Goal: Task Accomplishment & Management: Complete application form

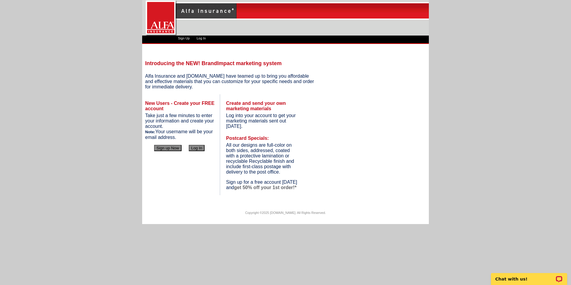
click at [167, 149] on button "Sign up Now" at bounding box center [167, 148] width 27 height 6
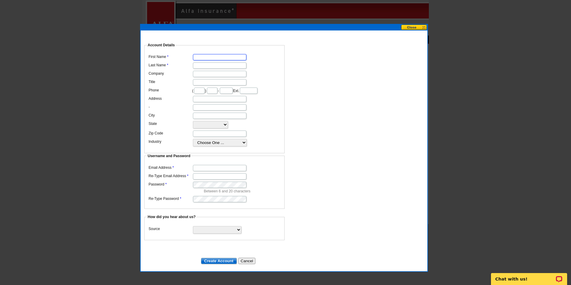
click at [233, 55] on input "First Name" at bounding box center [219, 57] width 53 height 6
type input "[PERSON_NAME]"
type input "ALFA Insurance"
click at [223, 79] on input "Title" at bounding box center [219, 82] width 53 height 6
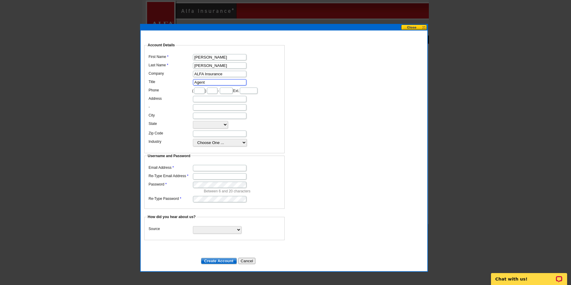
type input "Agent"
click at [202, 88] on input "text" at bounding box center [199, 91] width 10 height 6
type input "256"
type input "899"
type input "2078"
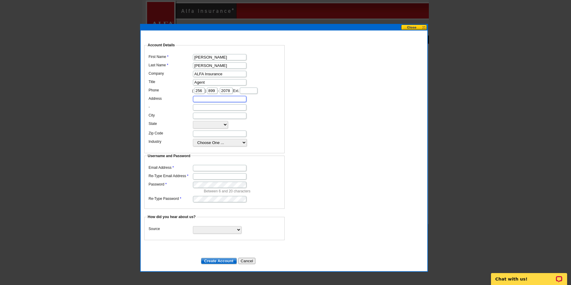
click at [203, 102] on input "Address" at bounding box center [219, 99] width 53 height 6
click at [234, 119] on input "City" at bounding box center [219, 116] width 53 height 6
type input "Gadsden"
click at [223, 128] on select "[US_STATE] [US_STATE] [US_STATE] [US_STATE] [US_STATE] [US_STATE] [US_STATE] [U…" at bounding box center [210, 124] width 35 height 7
select select "AL"
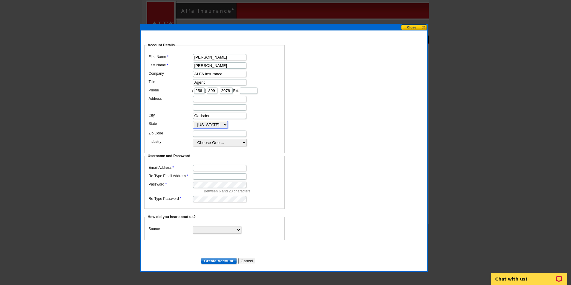
click at [193, 126] on select "[US_STATE] [US_STATE] [US_STATE] [US_STATE] [US_STATE] [US_STATE] [US_STATE] [U…" at bounding box center [210, 124] width 35 height 7
click at [228, 146] on select "Choose One ... Residential Real Estate Accounting Agriculture Architecture Arts…" at bounding box center [220, 142] width 54 height 7
click at [193, 144] on select "Choose One ... Residential Real Estate Accounting Agriculture Architecture Arts…" at bounding box center [220, 142] width 54 height 7
click at [225, 146] on select "Choose One ... Residential Real Estate Accounting Agriculture Architecture Arts…" at bounding box center [220, 142] width 54 height 7
select select "38"
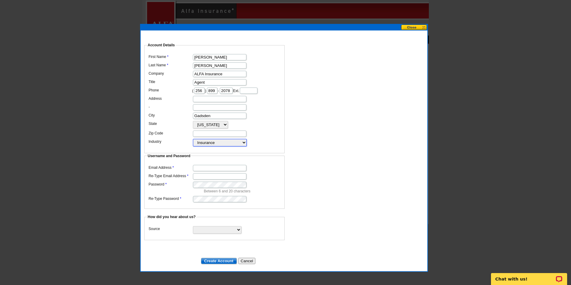
click at [193, 144] on select "Choose One ... Residential Real Estate Accounting Agriculture Architecture Arts…" at bounding box center [220, 142] width 54 height 7
click at [235, 167] on input "Email Address" at bounding box center [219, 168] width 53 height 6
type input "[EMAIL_ADDRESS][DOMAIN_NAME]"
click at [202, 173] on input "Re-Type Email Address" at bounding box center [219, 176] width 53 height 6
click at [212, 177] on dd at bounding box center [214, 176] width 134 height 8
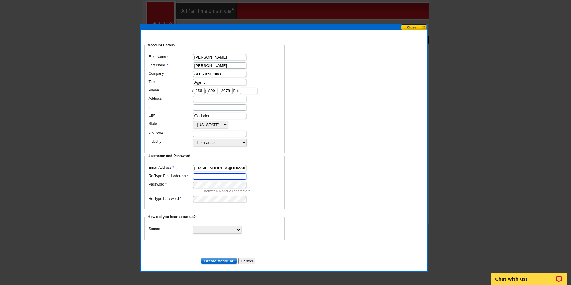
click at [216, 175] on input "Re-Type Email Address" at bounding box center [219, 176] width 53 height 6
type input "[EMAIL_ADDRESS][DOMAIN_NAME]"
click at [238, 226] on select "Search Engine Television Ad Direct Mail Postcard Email Referred by a friend Oth…" at bounding box center [217, 229] width 48 height 7
click at [256, 246] on dt at bounding box center [284, 248] width 281 height 5
click at [238, 226] on select "Search Engine Television Ad Direct Mail Postcard Email Referred by a friend Oth…" at bounding box center [217, 229] width 48 height 7
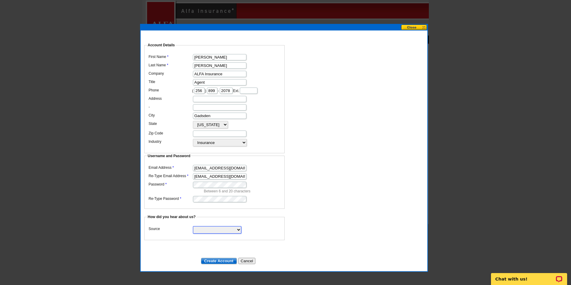
select select "other"
click at [193, 226] on select "Search Engine Television Ad Direct Mail Postcard Email Referred by a friend Oth…" at bounding box center [217, 229] width 48 height 7
click at [225, 258] on input "Create Account" at bounding box center [219, 261] width 36 height 6
